Goal: Task Accomplishment & Management: Use online tool/utility

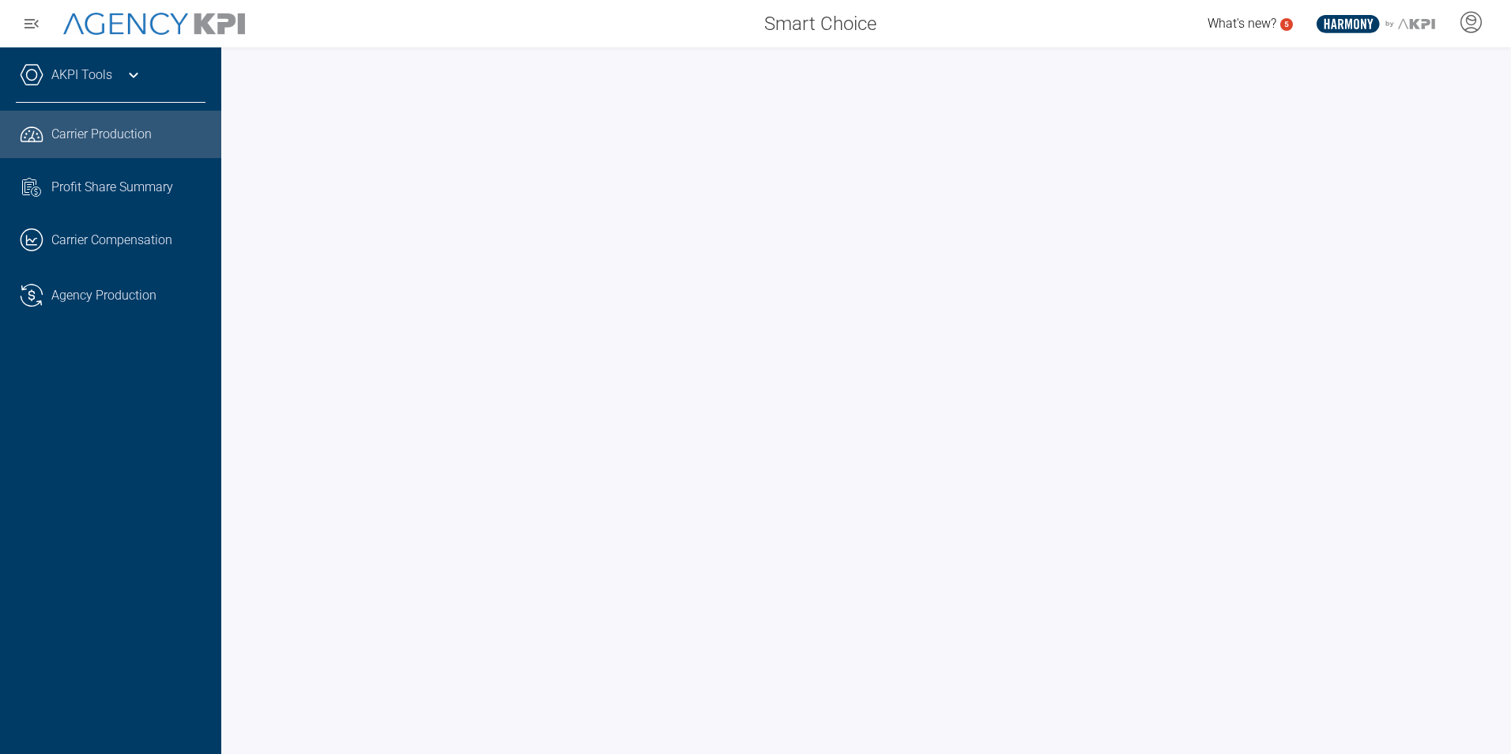
click at [80, 66] on link "AKPI Tools" at bounding box center [81, 75] width 61 height 19
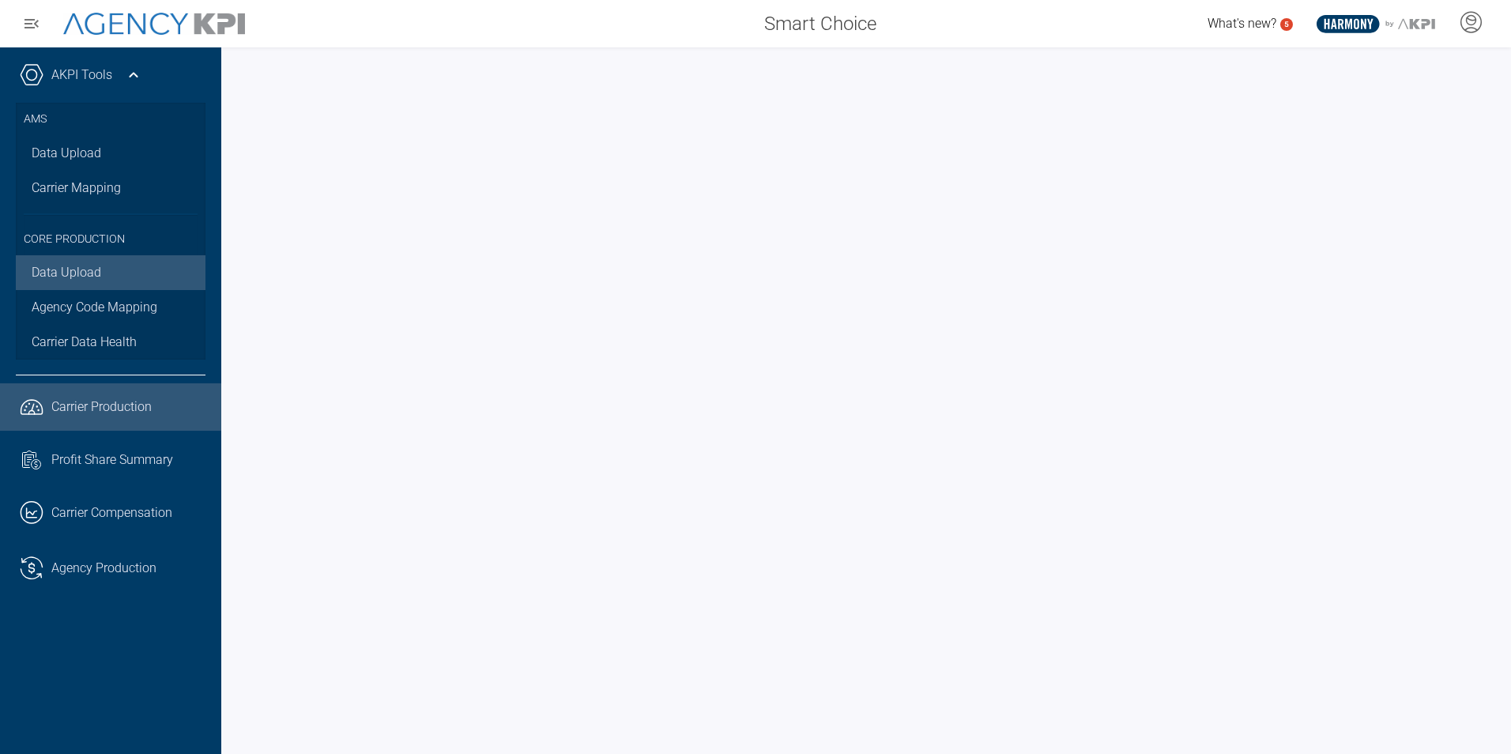
click at [129, 269] on link "Data Upload" at bounding box center [111, 272] width 190 height 35
